Goal: Task Accomplishment & Management: Manage account settings

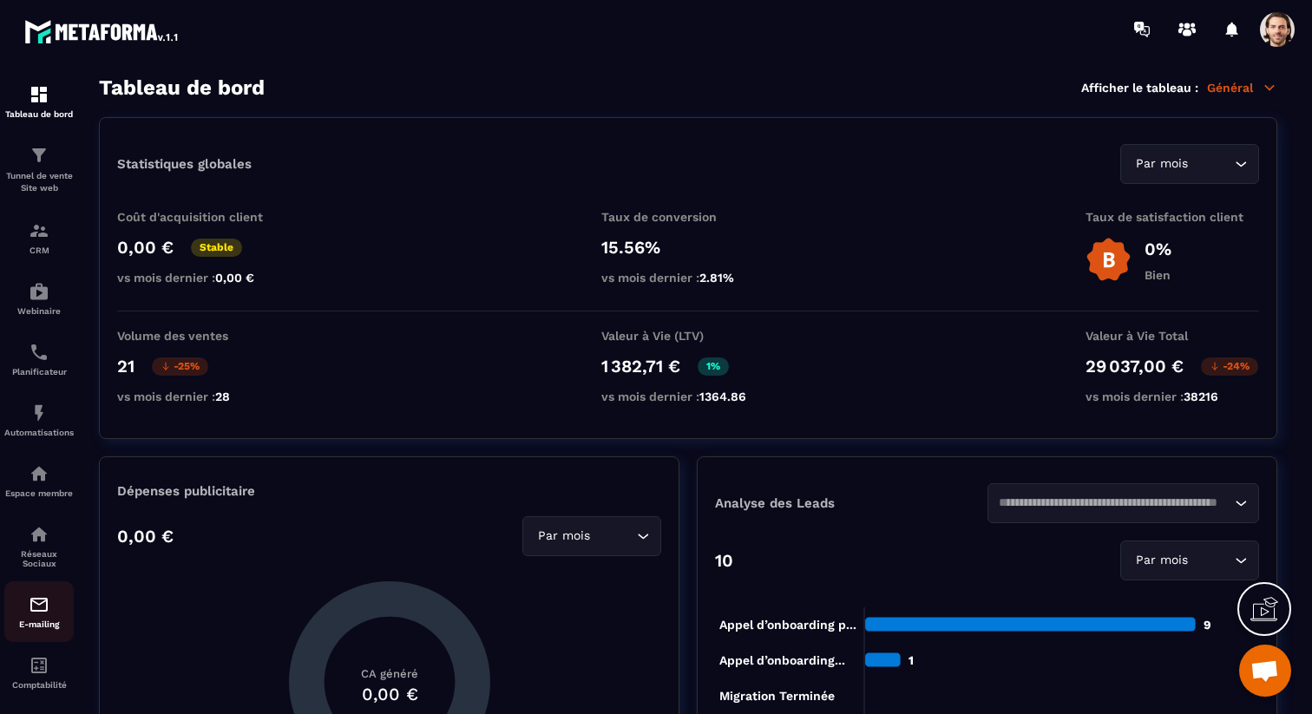
click at [43, 607] on img at bounding box center [39, 604] width 21 height 21
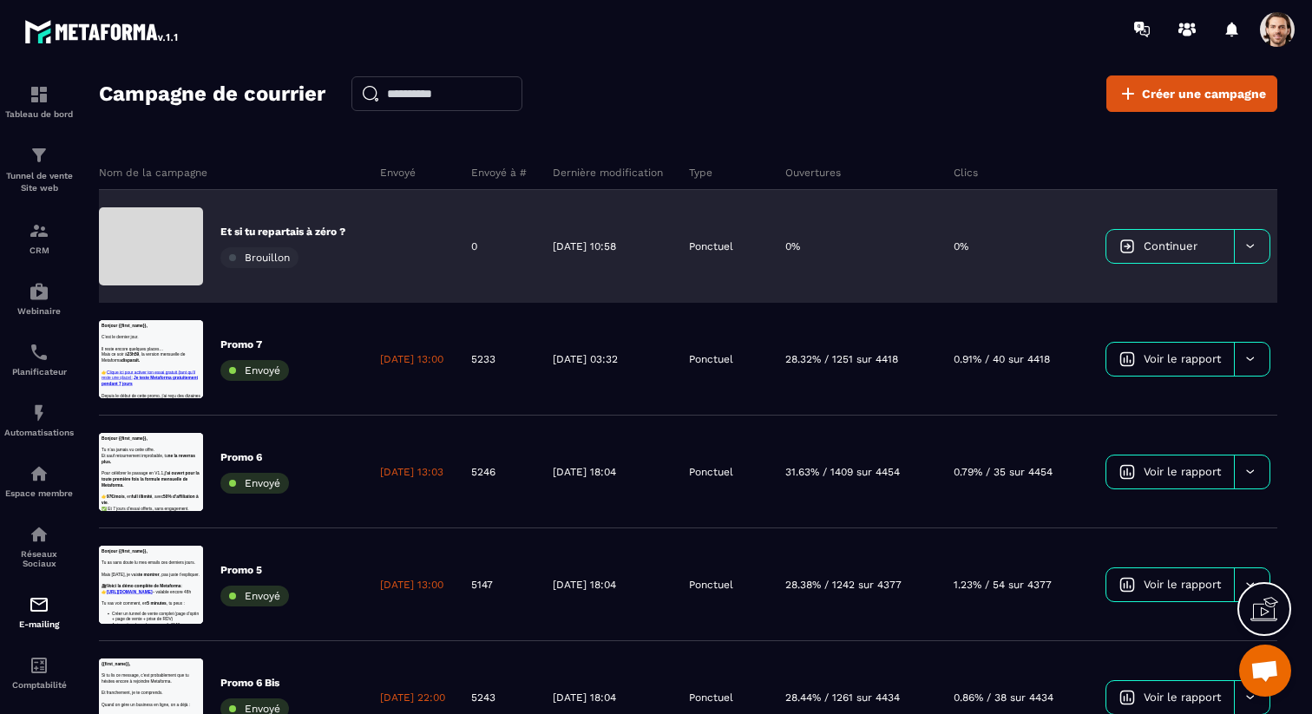
click at [1198, 247] on span "Continuer" at bounding box center [1171, 246] width 54 height 13
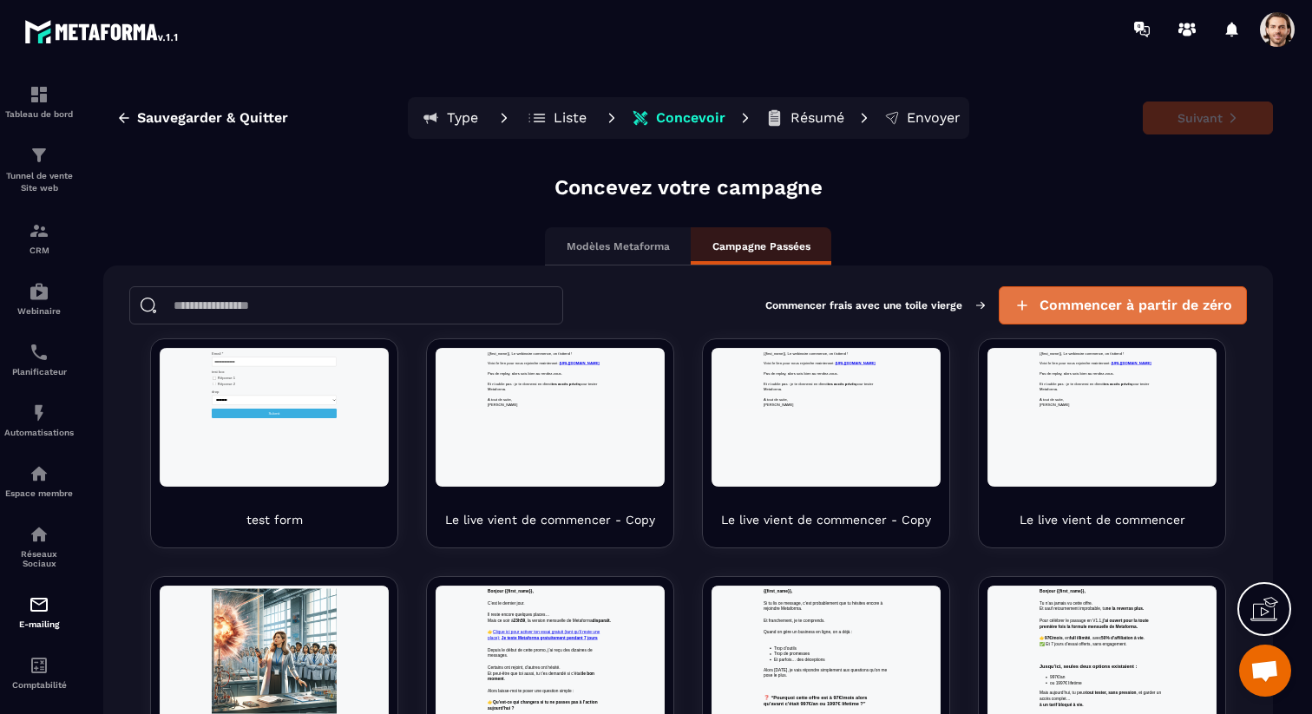
click at [1204, 306] on span "Commencer à partir de zéro" at bounding box center [1136, 305] width 193 height 17
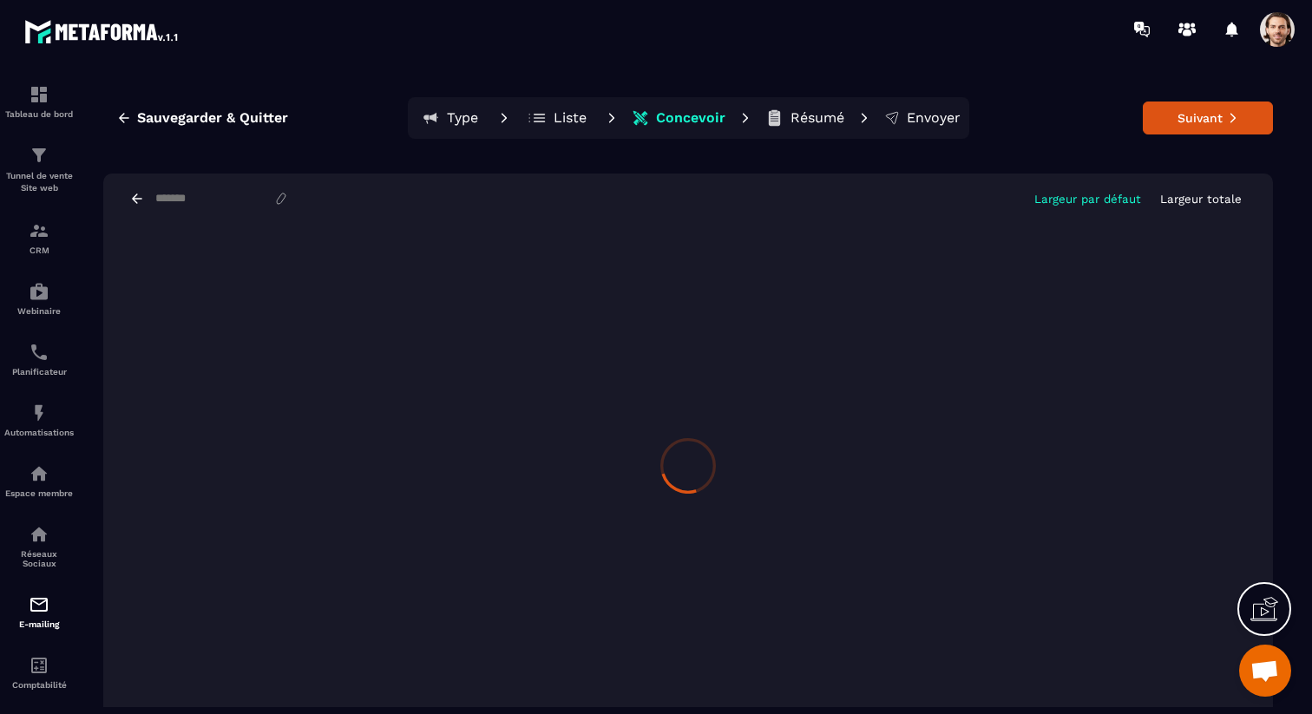
click at [553, 106] on button "Liste" at bounding box center [558, 118] width 78 height 35
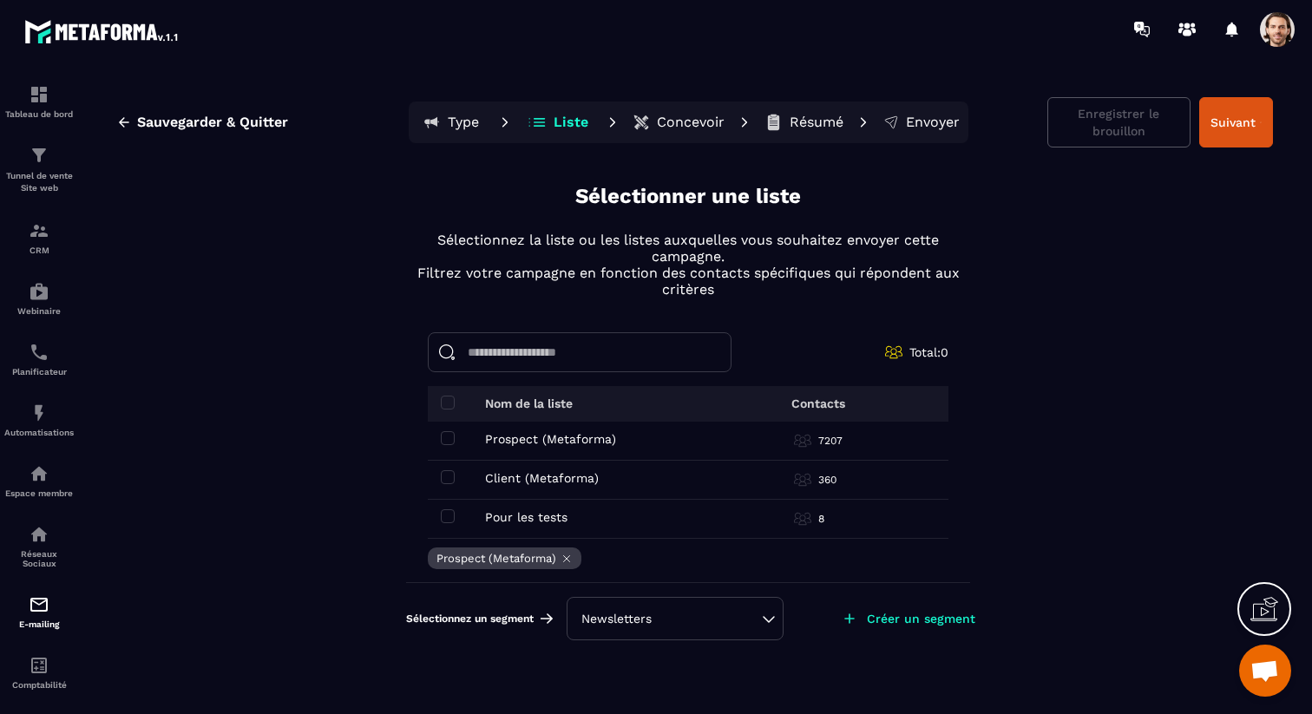
click at [568, 558] on icon at bounding box center [567, 559] width 12 height 12
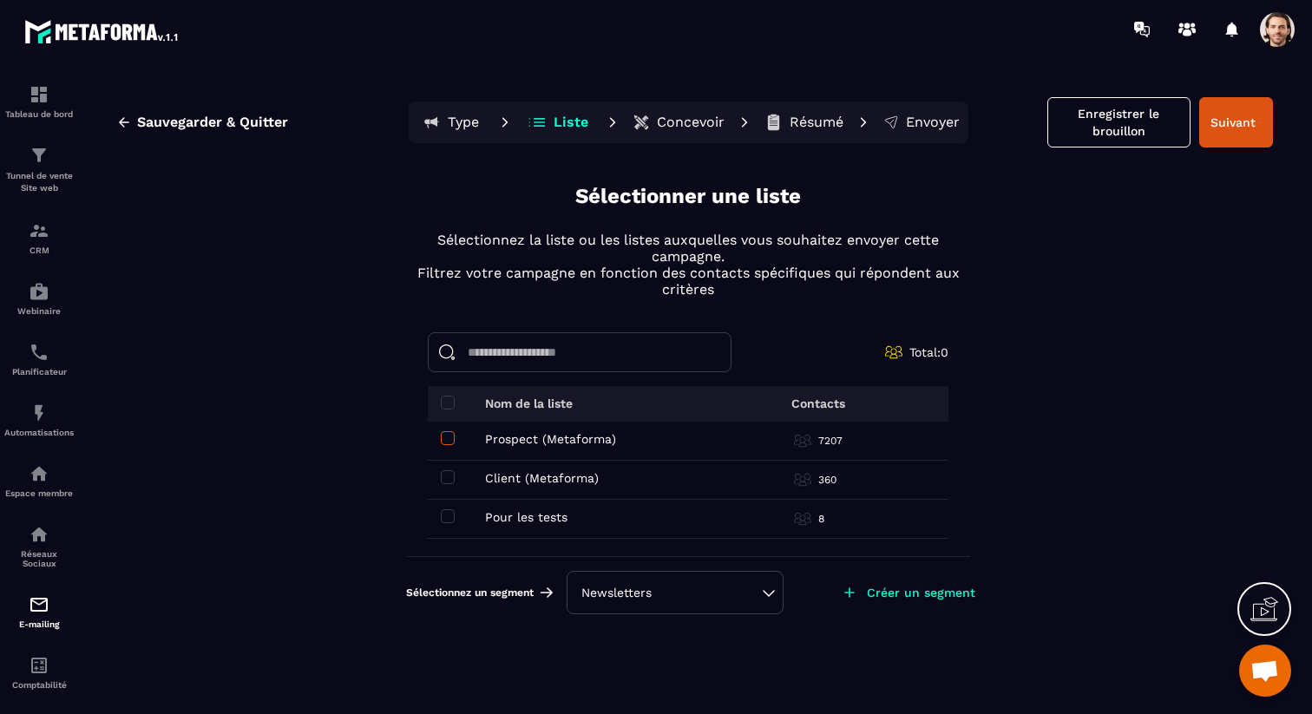
click at [449, 434] on span at bounding box center [448, 438] width 14 height 14
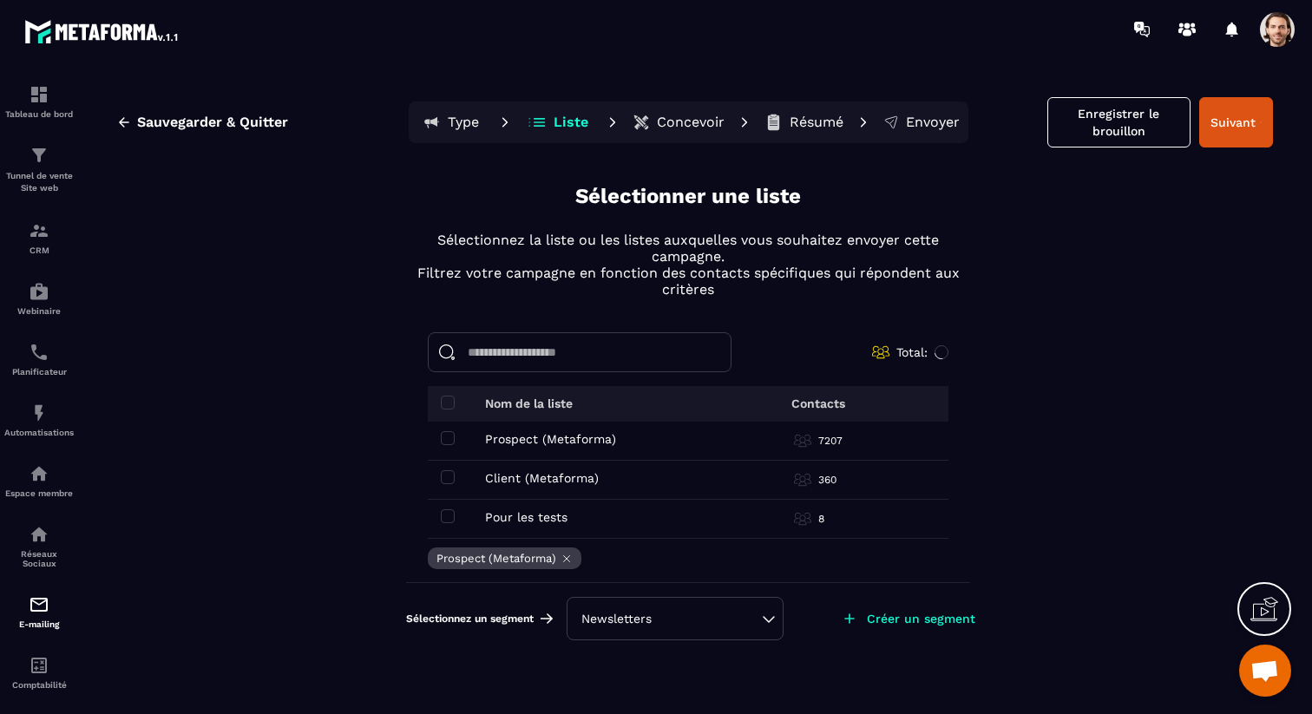
click at [681, 634] on div "Newsletters" at bounding box center [675, 618] width 217 height 43
click at [693, 619] on div "Newsletters" at bounding box center [674, 618] width 187 height 17
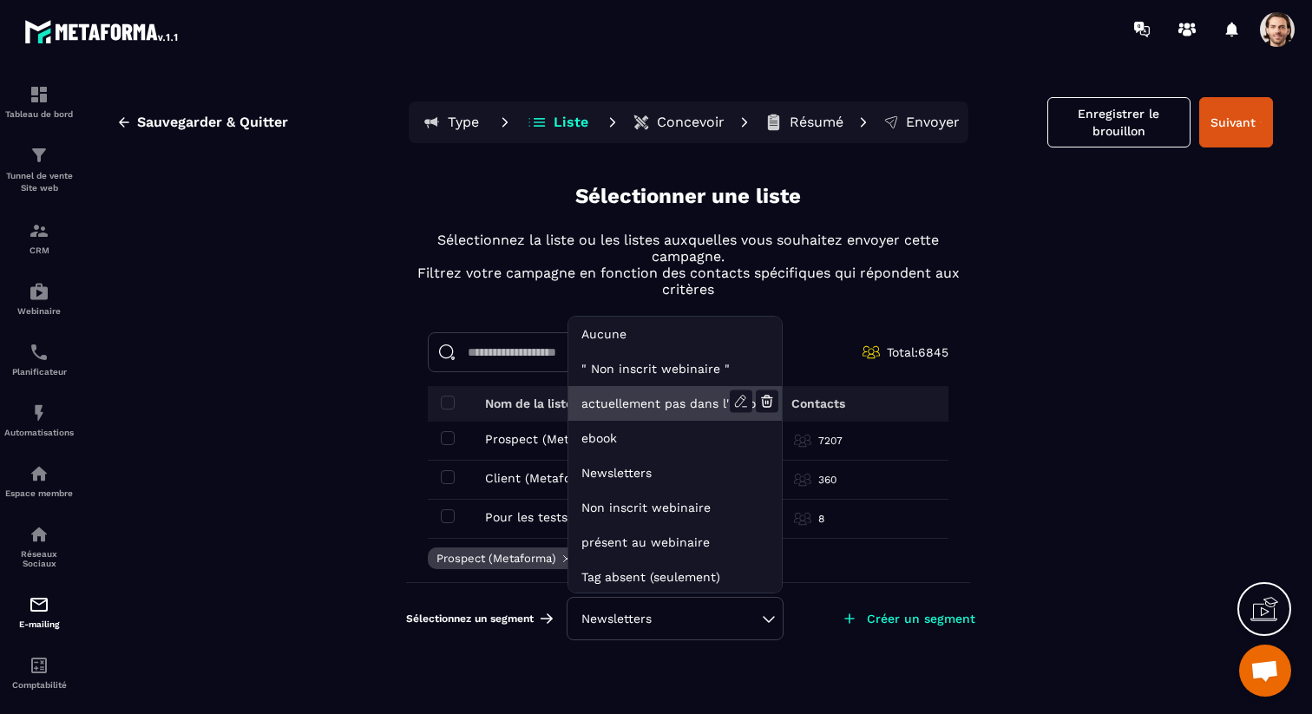
click at [675, 401] on li "actuellement pas dans l'automatisation webinar live" at bounding box center [674, 403] width 213 height 35
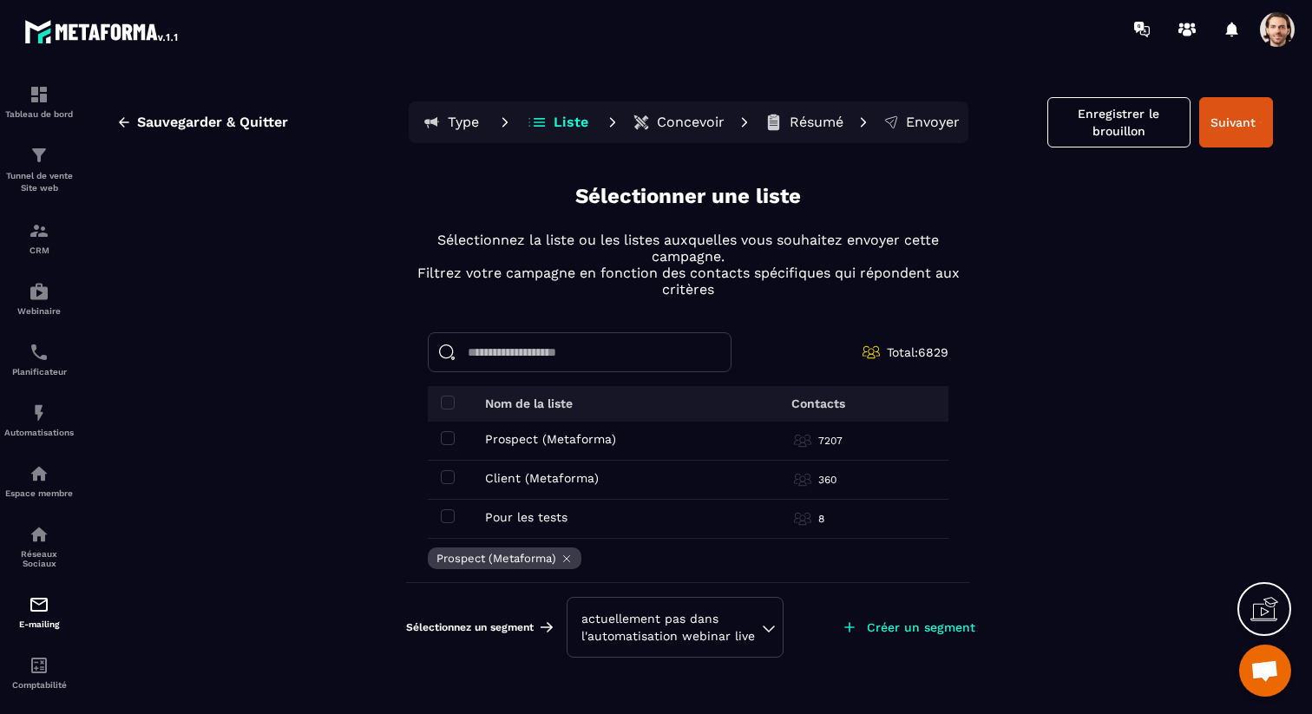
click at [773, 632] on div "actuellement pas dans l'automatisation webinar live" at bounding box center [675, 627] width 217 height 61
click at [758, 633] on div "actuellement pas dans l'automatisation webinar live" at bounding box center [674, 627] width 187 height 35
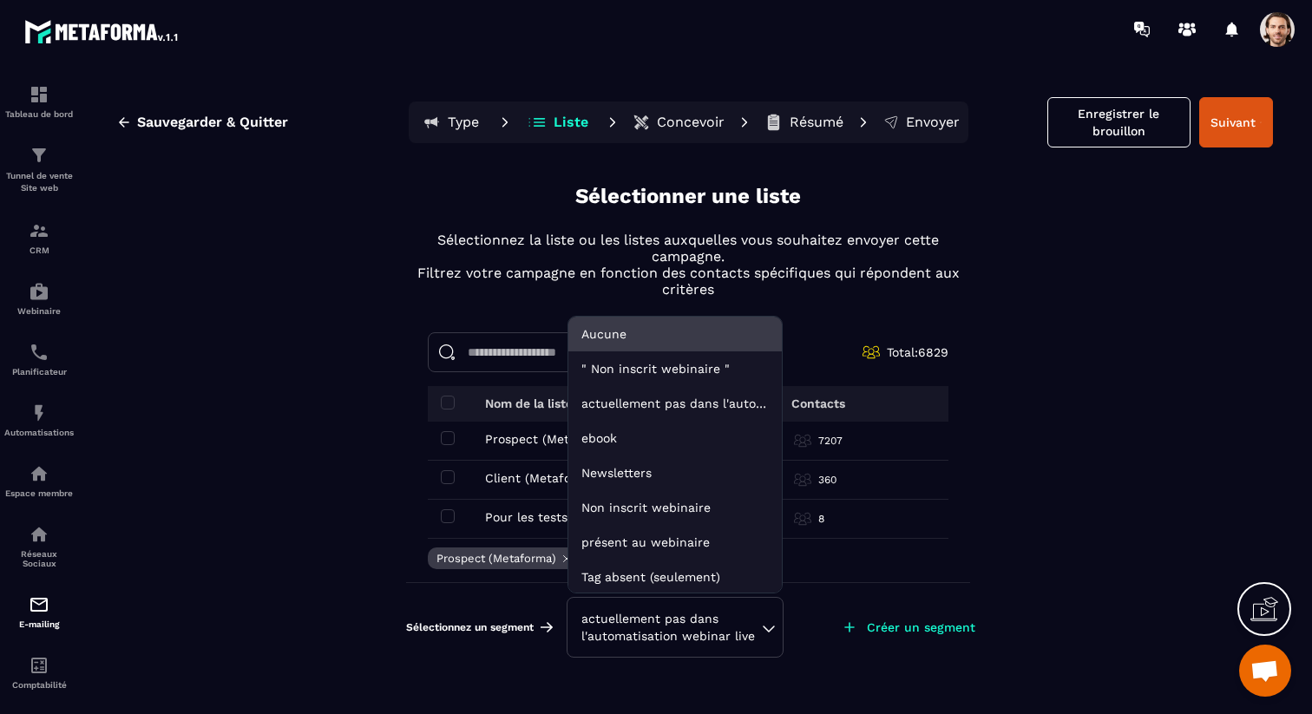
click at [693, 338] on li "Aucune" at bounding box center [674, 334] width 213 height 35
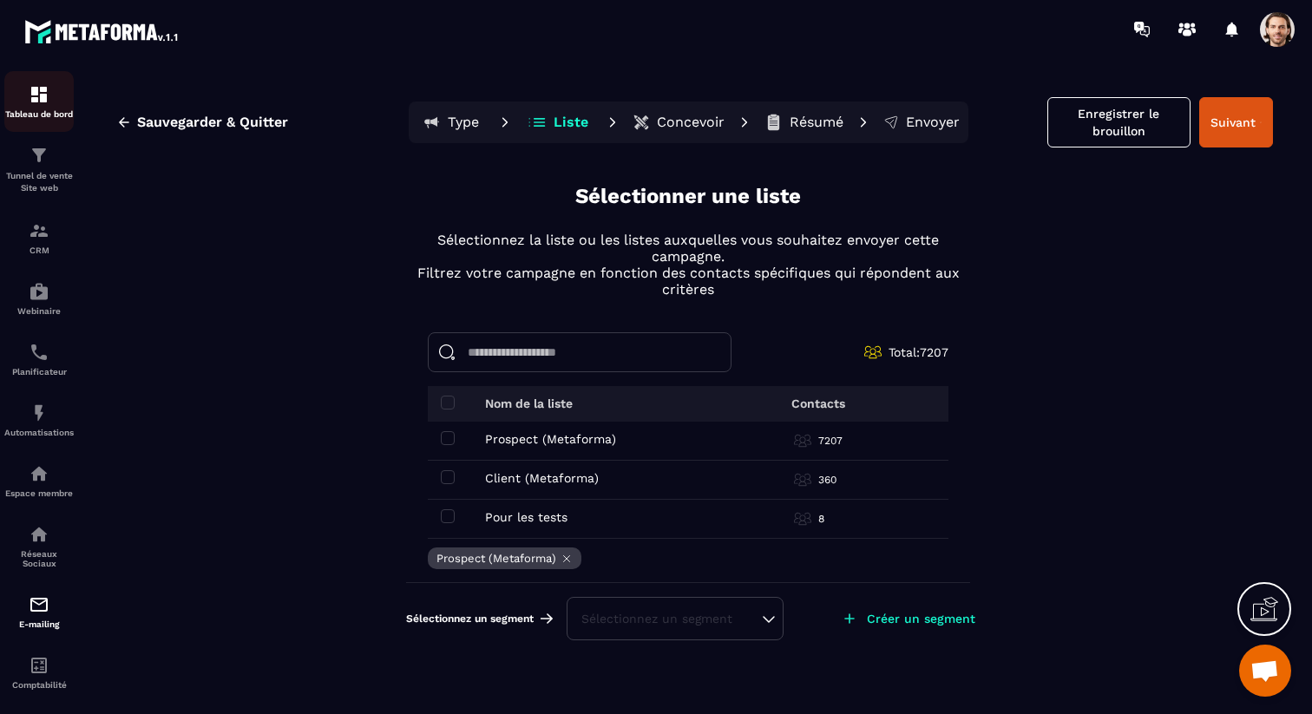
click at [30, 115] on p "Tableau de bord" at bounding box center [38, 114] width 69 height 10
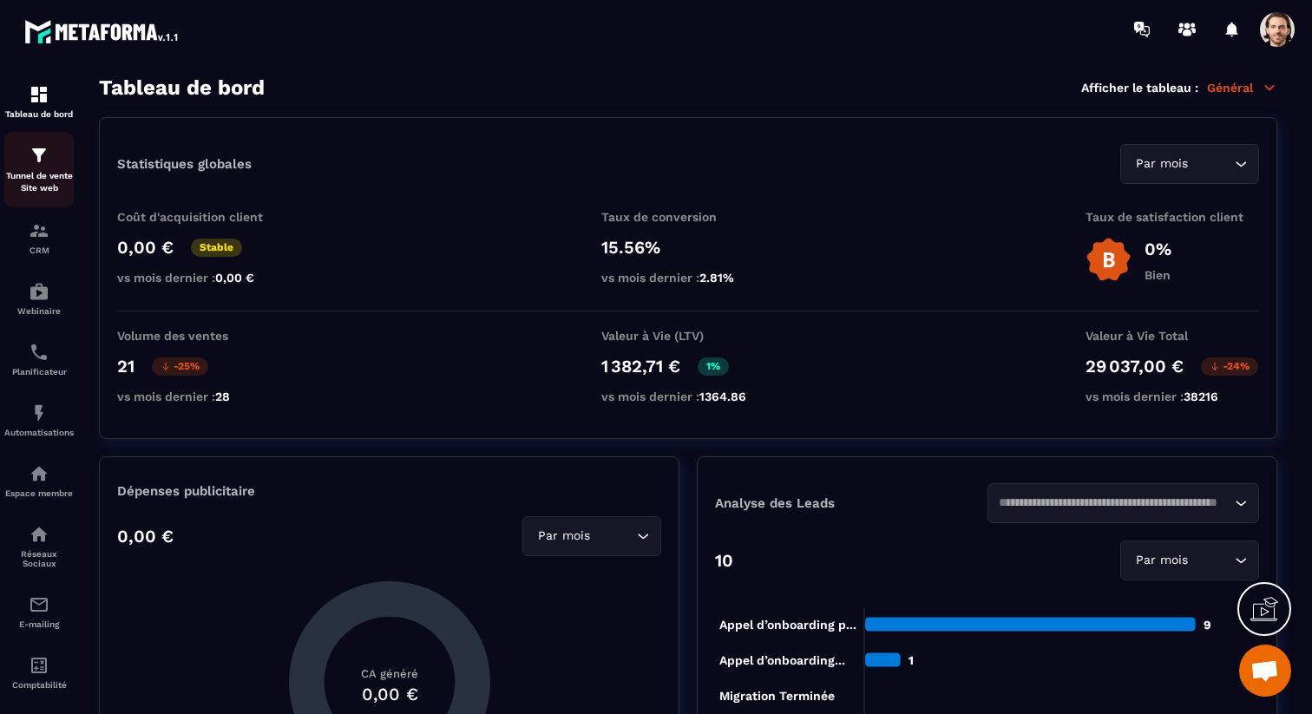
click at [52, 172] on p "Tunnel de vente Site web" at bounding box center [38, 182] width 69 height 24
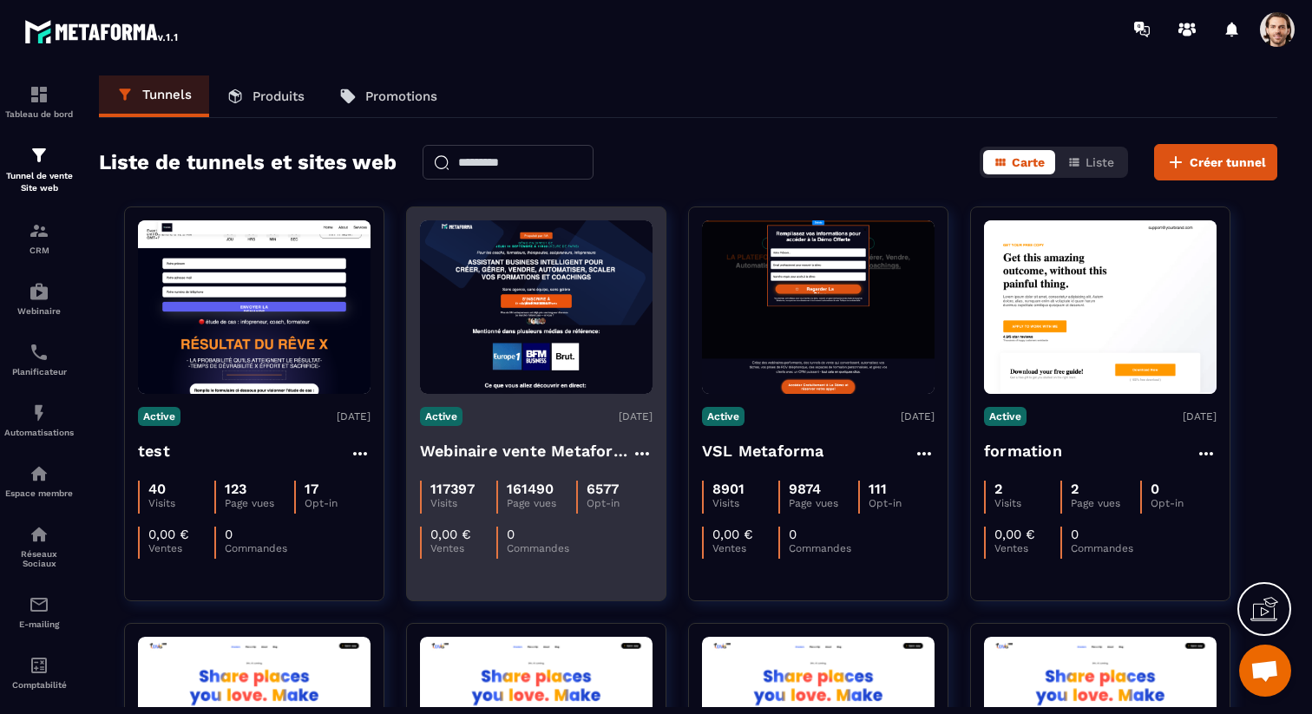
click at [470, 449] on h4 "Webinaire vente Metaforma" at bounding box center [526, 451] width 212 height 24
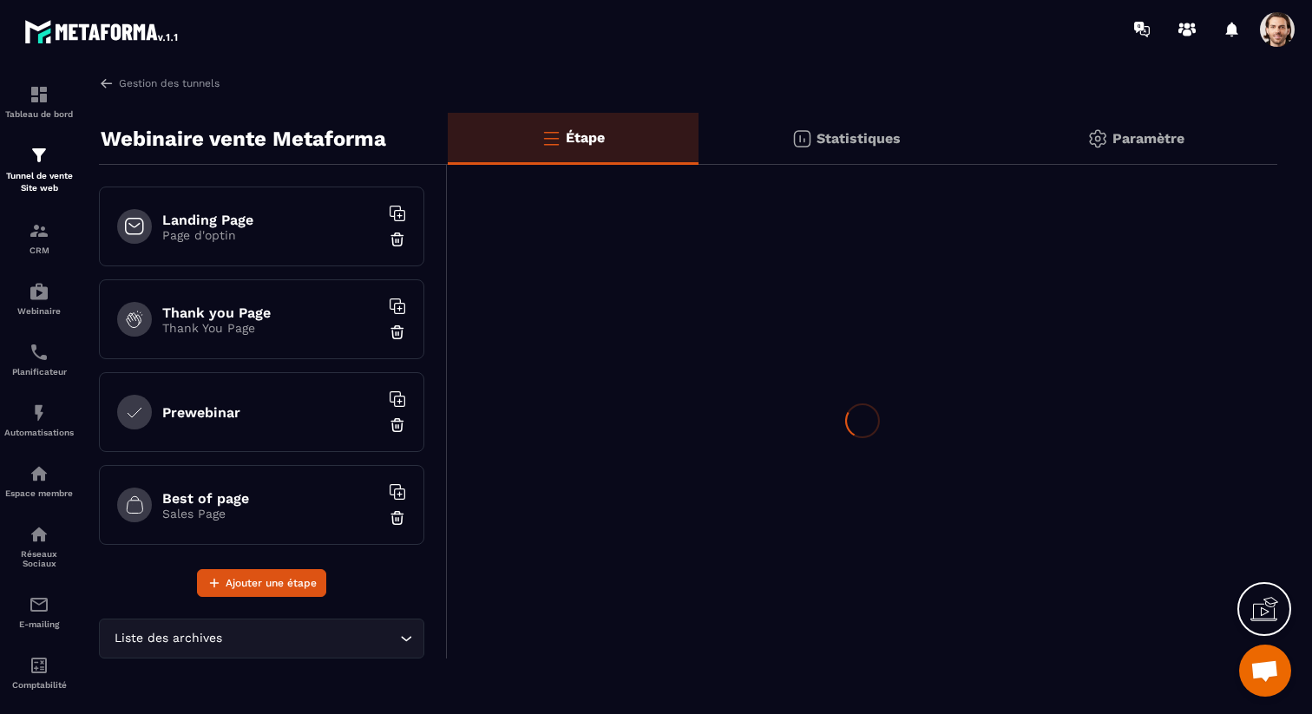
click at [843, 124] on div "Statistiques" at bounding box center [847, 139] width 296 height 52
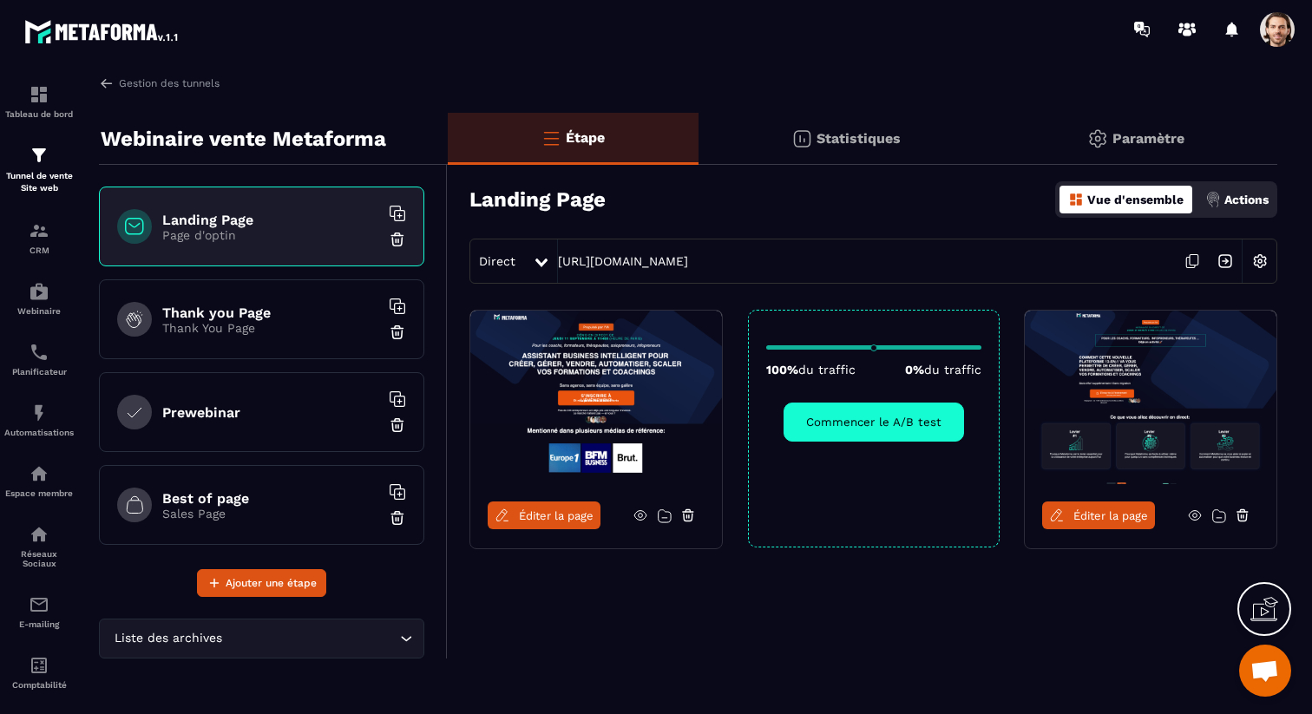
click at [862, 134] on p "Statistiques" at bounding box center [859, 138] width 84 height 16
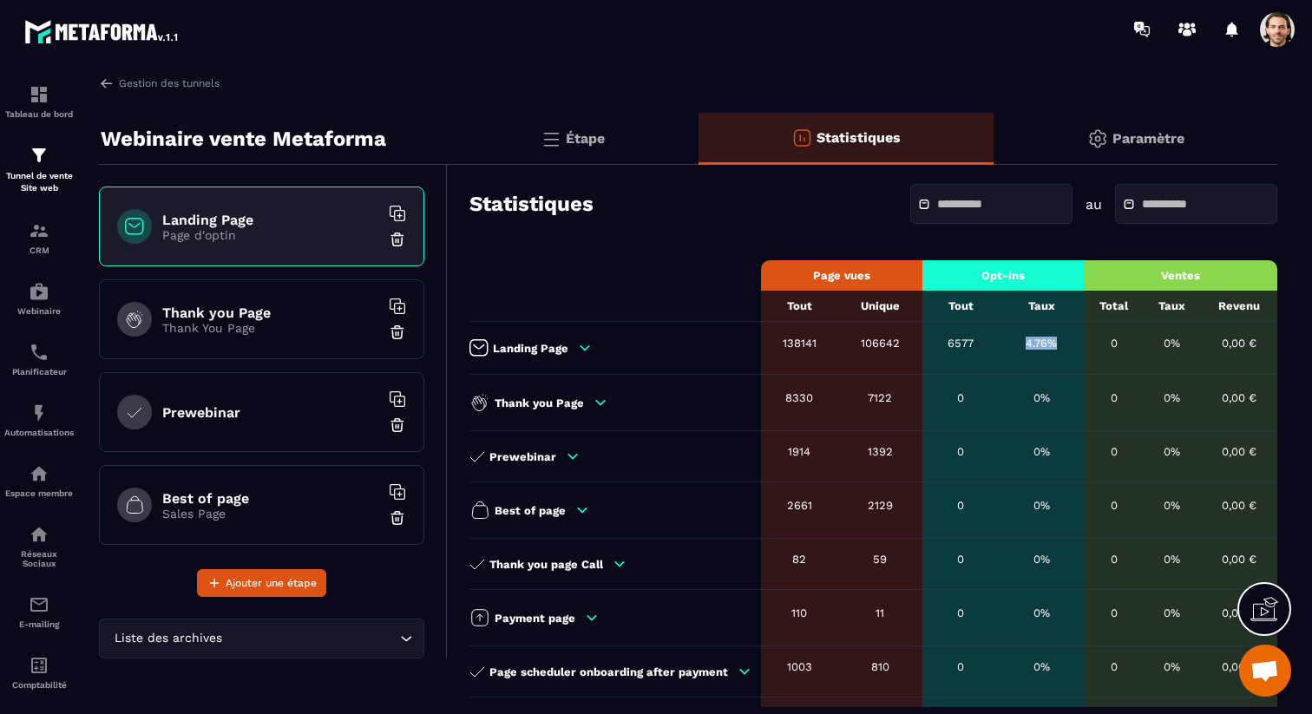
drag, startPoint x: 1017, startPoint y: 344, endPoint x: 1061, endPoint y: 343, distance: 44.3
click at [1061, 343] on div "4.76%" at bounding box center [1042, 343] width 68 height 13
click at [999, 207] on input "text" at bounding box center [997, 204] width 121 height 13
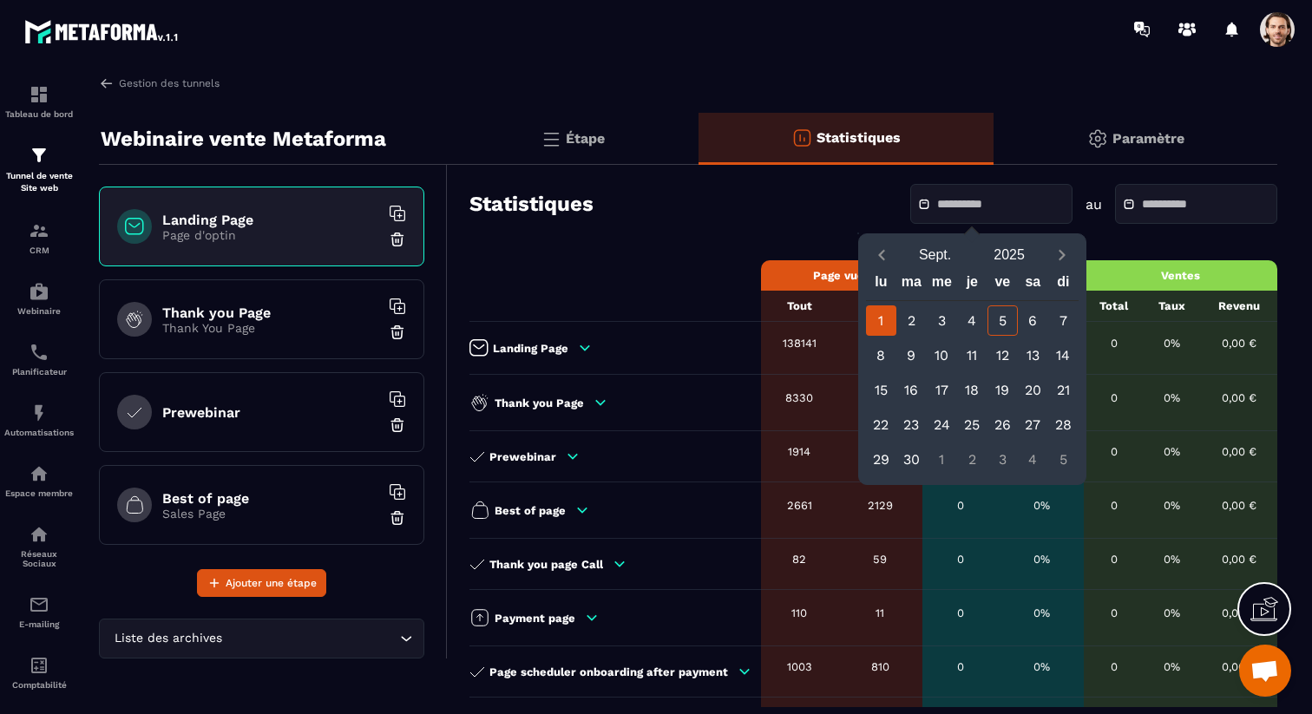
click at [882, 320] on div "1" at bounding box center [881, 320] width 30 height 30
type input "**********"
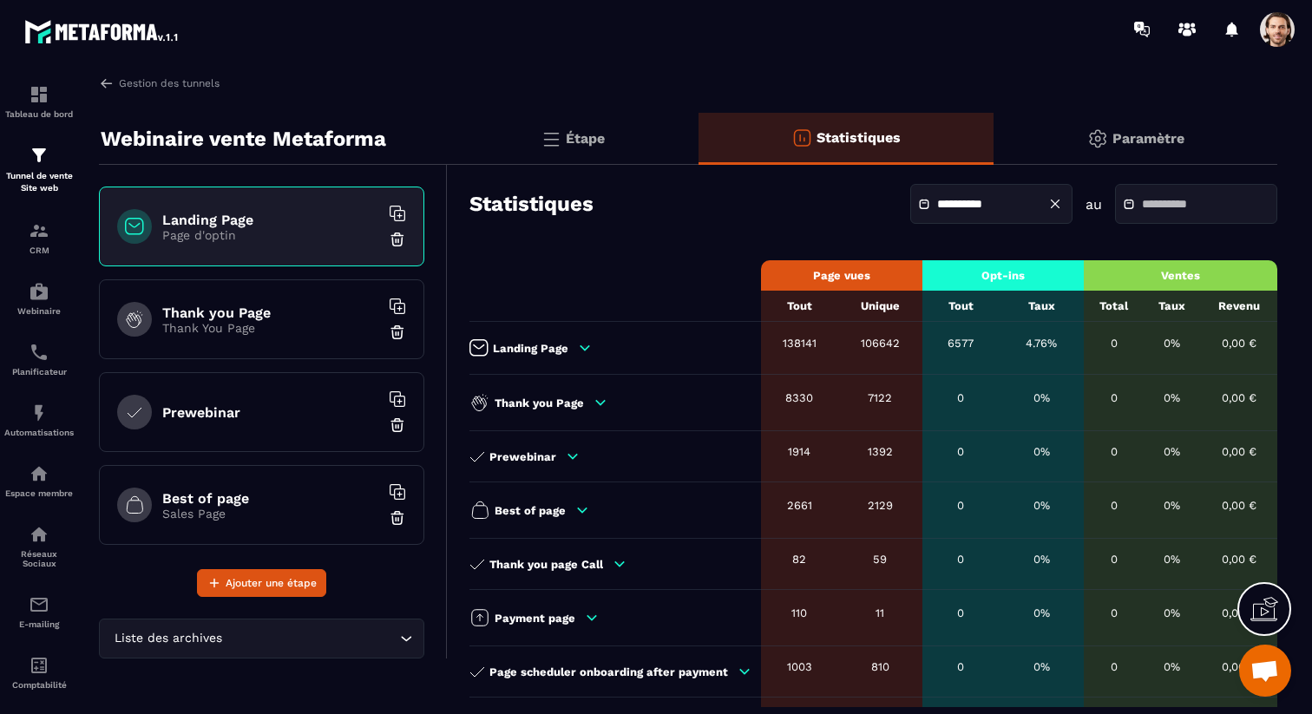
click at [1162, 205] on input "text" at bounding box center [1202, 204] width 121 height 13
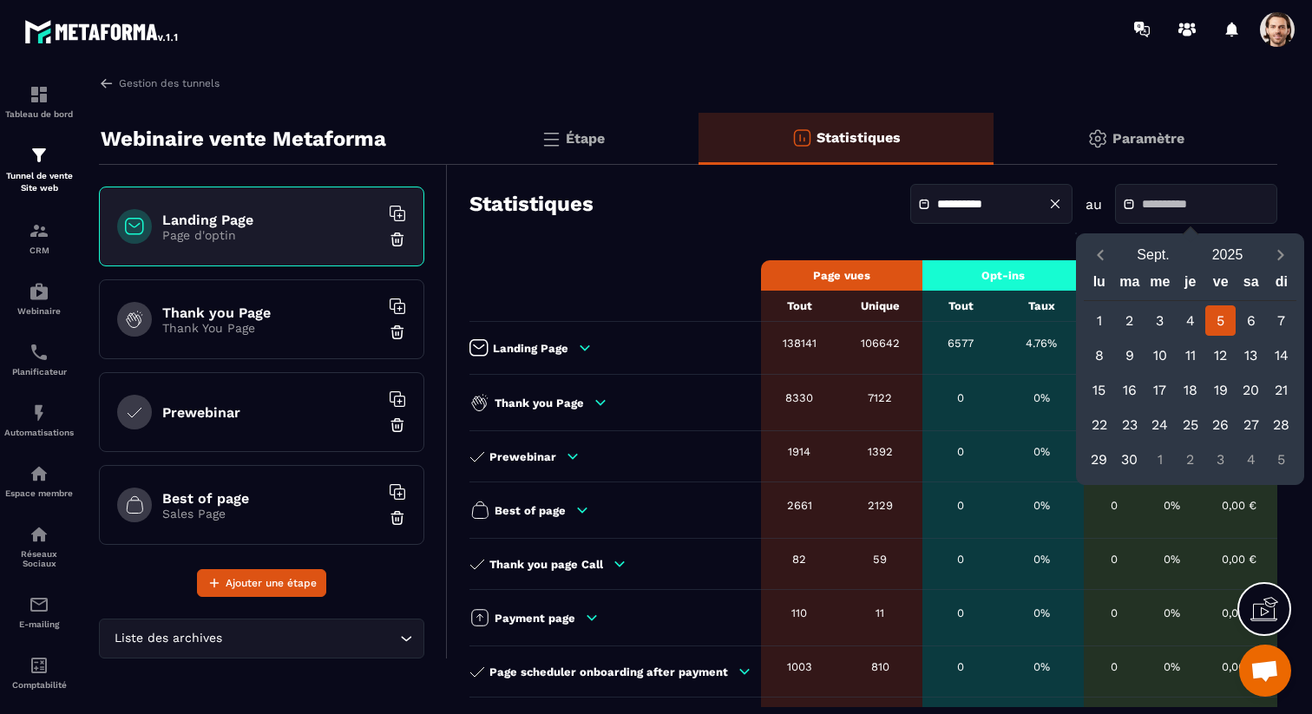
click at [1215, 315] on div "5" at bounding box center [1220, 320] width 30 height 30
type input "**********"
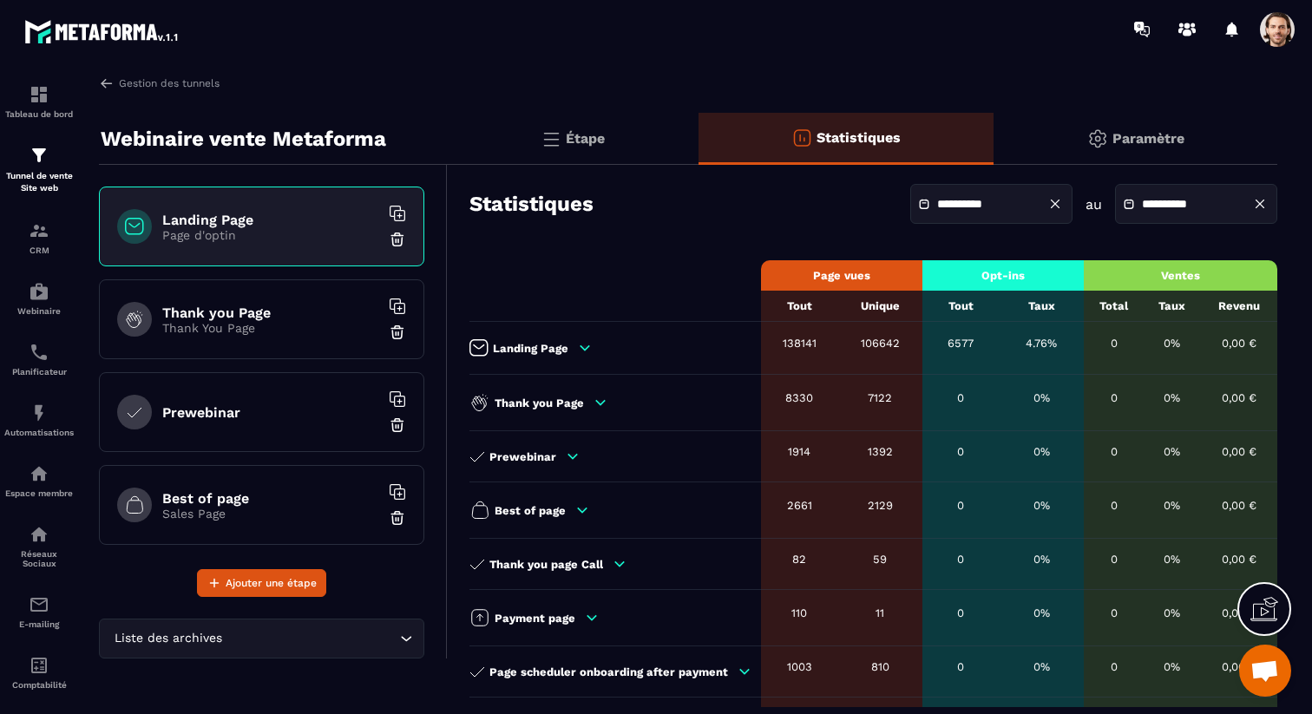
click at [338, 238] on p "Page d'optin" at bounding box center [270, 235] width 217 height 14
click at [585, 138] on p "Étape" at bounding box center [585, 138] width 39 height 16
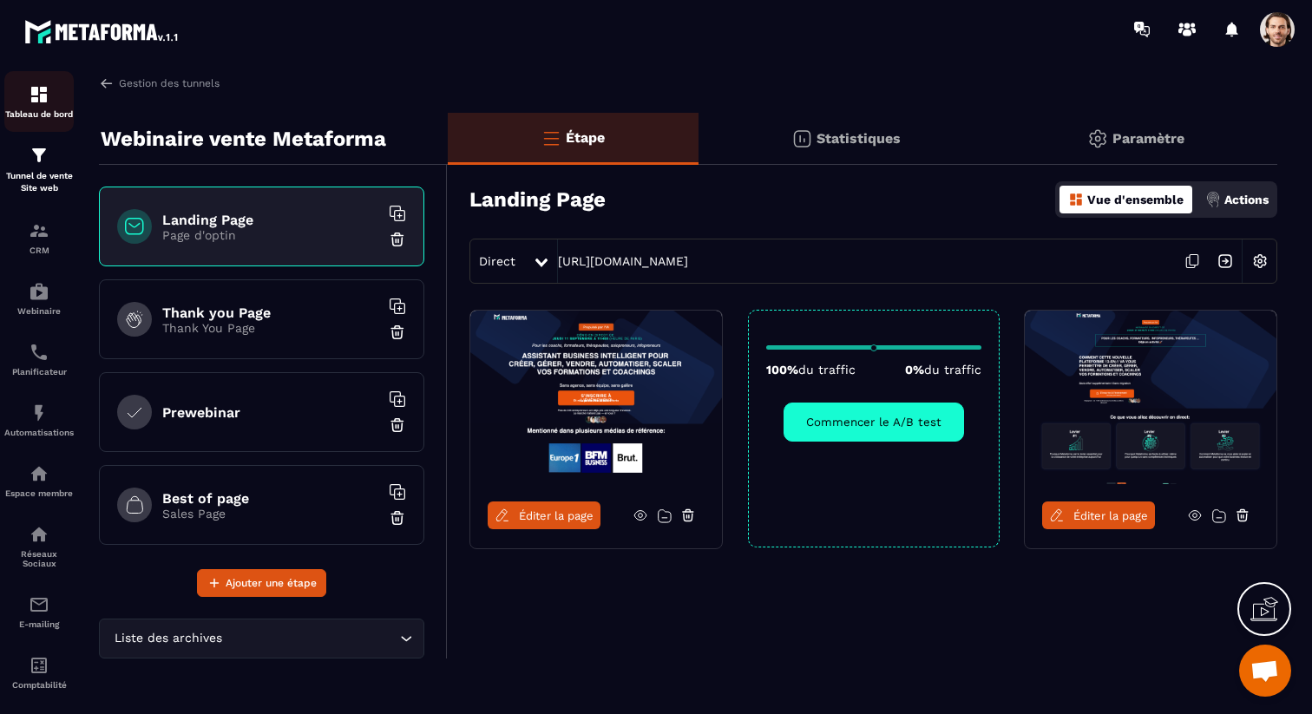
click at [38, 113] on p "Tableau de bord" at bounding box center [38, 114] width 69 height 10
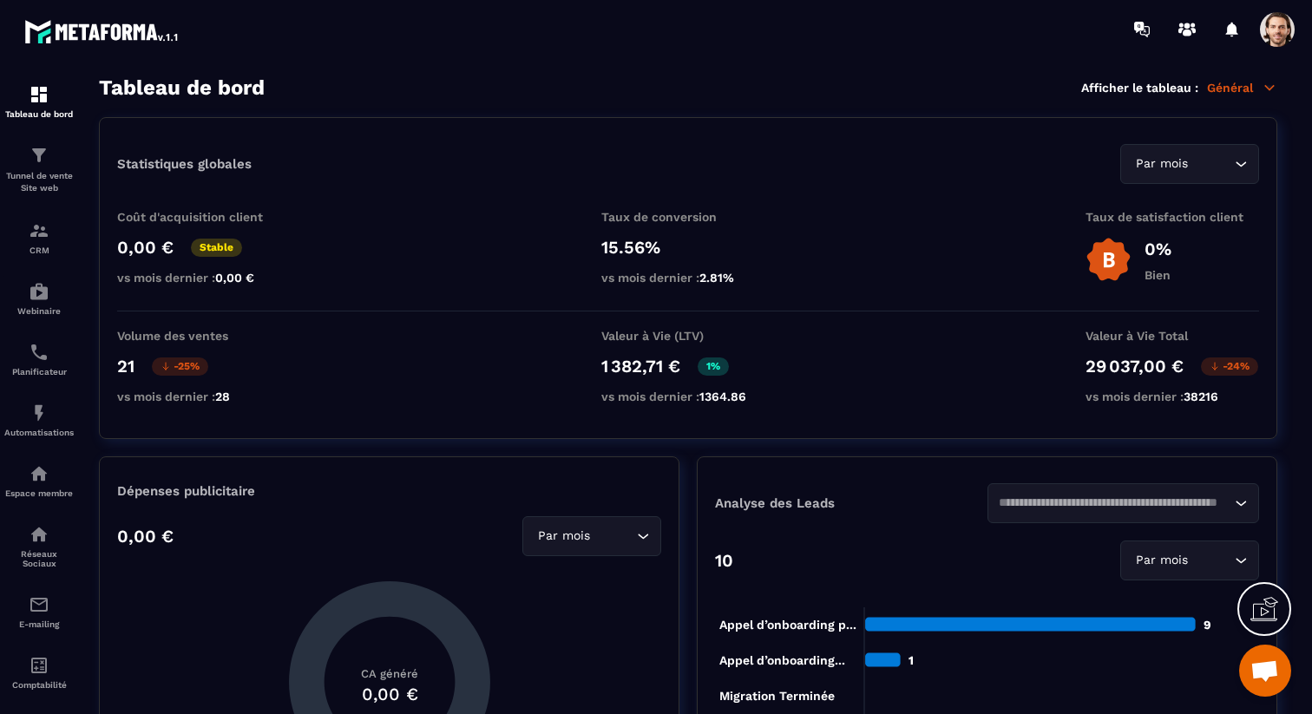
click at [1272, 30] on span at bounding box center [1277, 29] width 35 height 35
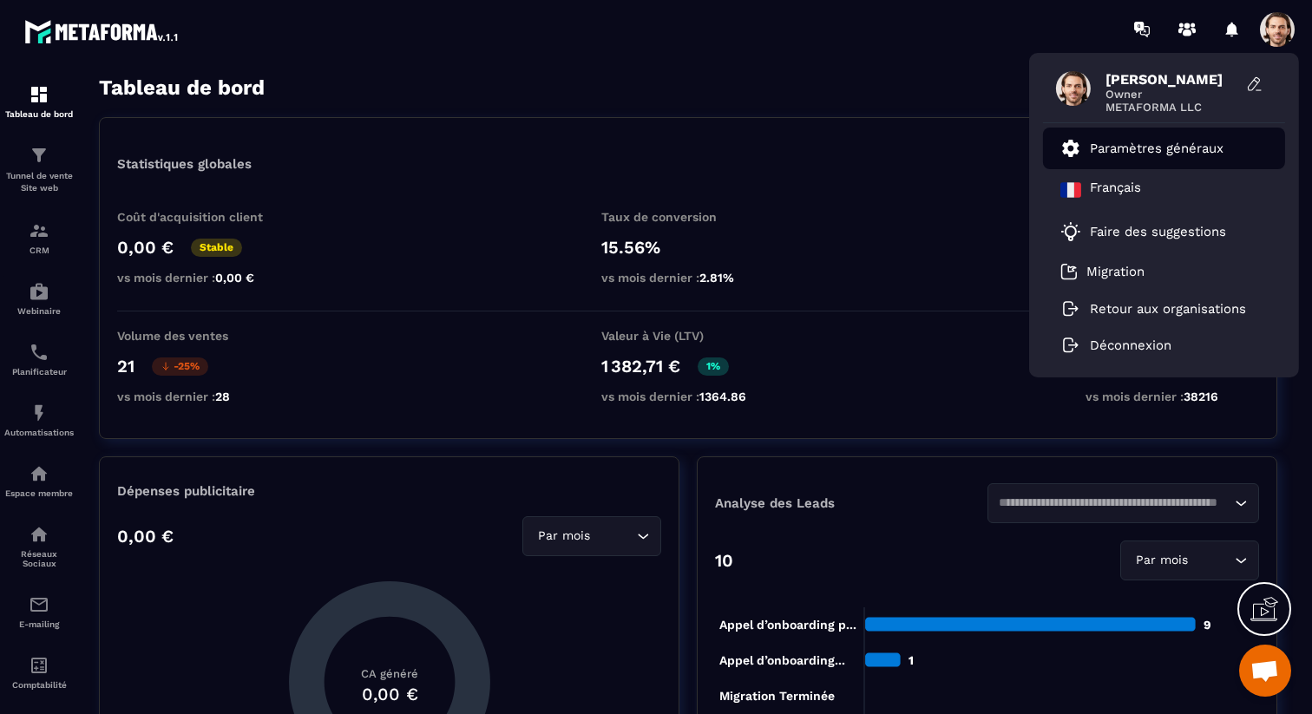
click at [1180, 150] on p "Paramètres généraux" at bounding box center [1157, 149] width 134 height 16
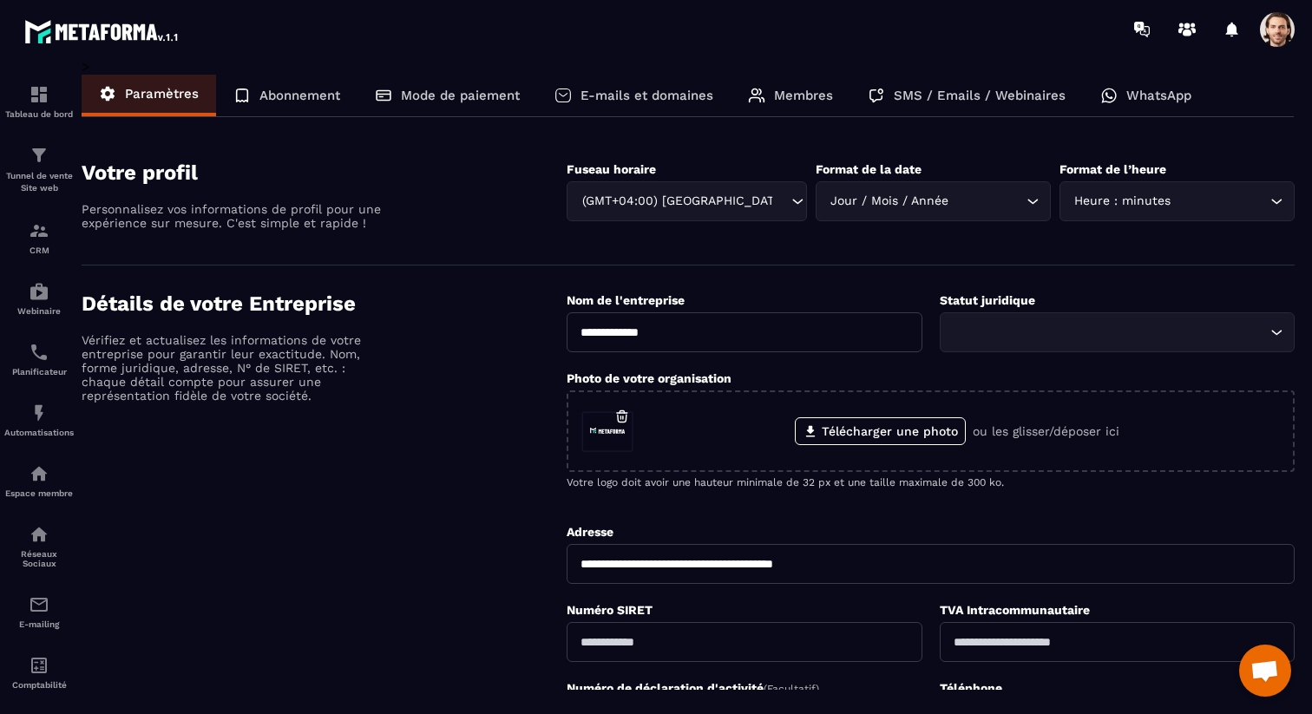
click at [974, 95] on p "SMS / Emails / Webinaires" at bounding box center [980, 96] width 172 height 16
